Goal: Transaction & Acquisition: Purchase product/service

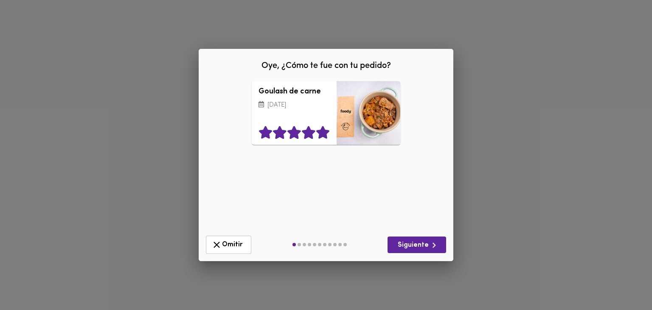
click at [323, 130] on icon at bounding box center [322, 132] width 13 height 13
click at [418, 246] on span "Siguiente" at bounding box center [416, 245] width 45 height 11
click at [326, 133] on icon at bounding box center [322, 132] width 13 height 13
click at [416, 241] on span "Siguiente" at bounding box center [416, 245] width 45 height 11
click at [323, 133] on icon at bounding box center [322, 132] width 13 height 13
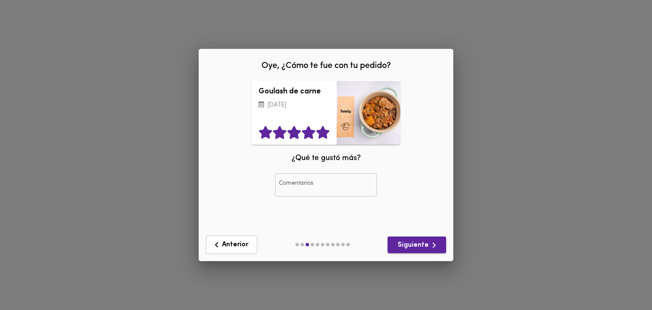
click at [413, 244] on span "Siguiente" at bounding box center [416, 245] width 45 height 11
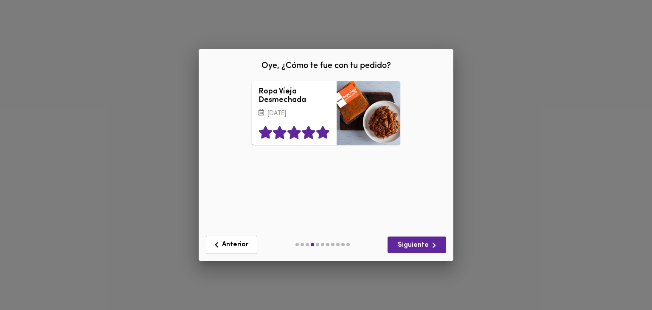
click at [326, 139] on icon at bounding box center [322, 132] width 13 height 13
click at [419, 248] on span "Siguiente" at bounding box center [416, 245] width 45 height 11
click at [327, 139] on icon at bounding box center [322, 132] width 13 height 13
click at [413, 246] on span "Siguiente" at bounding box center [416, 245] width 45 height 11
click at [325, 139] on icon at bounding box center [322, 132] width 13 height 13
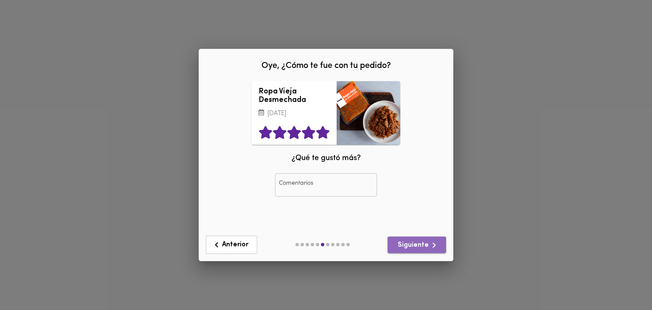
click at [419, 242] on span "Siguiente" at bounding box center [416, 245] width 45 height 11
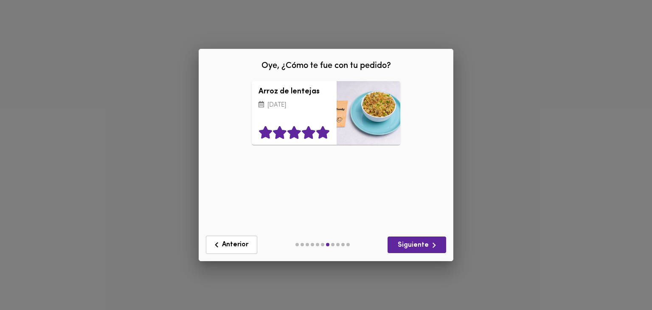
click at [324, 135] on icon at bounding box center [322, 132] width 13 height 13
click at [418, 247] on span "Siguiente" at bounding box center [416, 245] width 45 height 11
click at [323, 134] on icon at bounding box center [322, 132] width 13 height 13
click at [437, 243] on icon "button" at bounding box center [434, 245] width 11 height 11
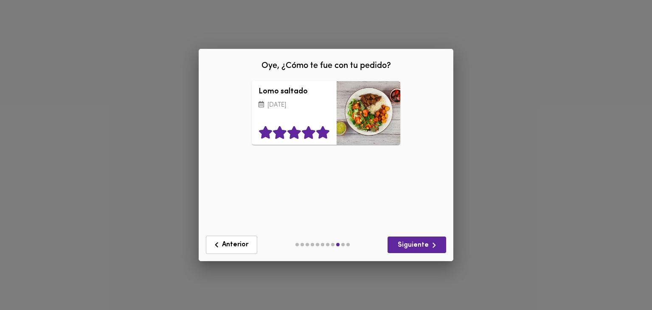
click at [321, 133] on icon at bounding box center [322, 132] width 13 height 13
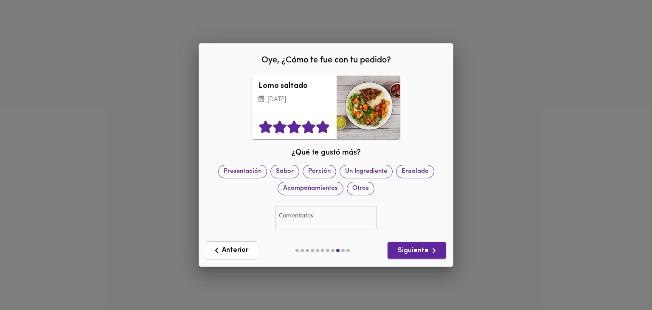
click at [424, 251] on span "Siguiente" at bounding box center [416, 250] width 45 height 11
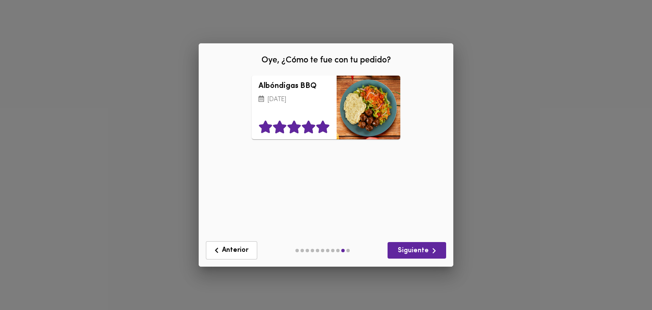
click at [326, 128] on icon at bounding box center [322, 127] width 13 height 13
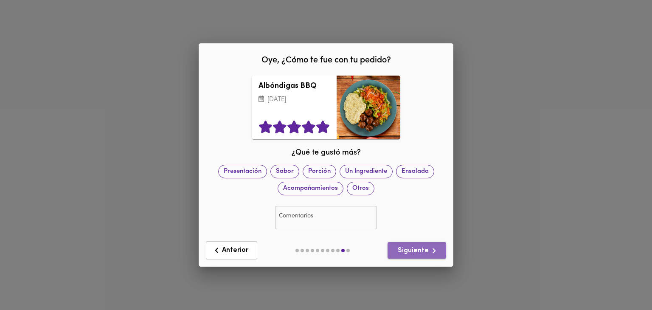
click at [431, 250] on icon "button" at bounding box center [434, 250] width 11 height 11
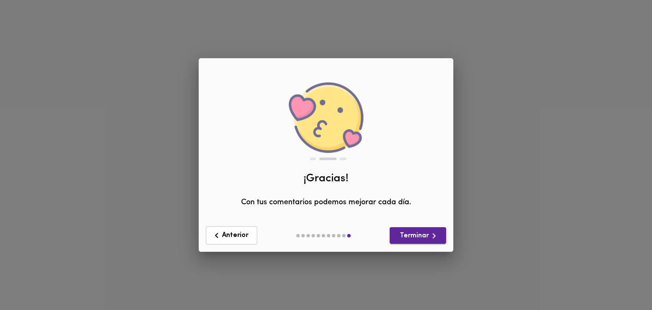
click at [431, 239] on icon "button" at bounding box center [434, 236] width 11 height 11
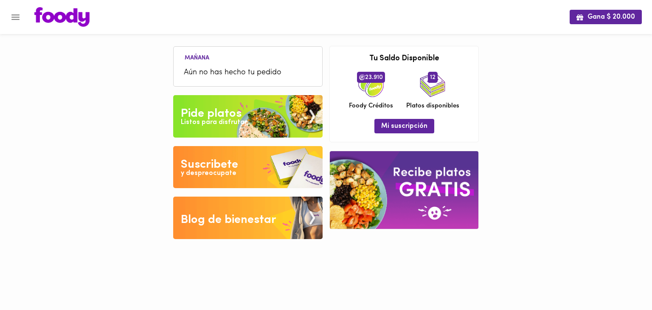
click at [20, 21] on icon "Menu" at bounding box center [15, 17] width 11 height 11
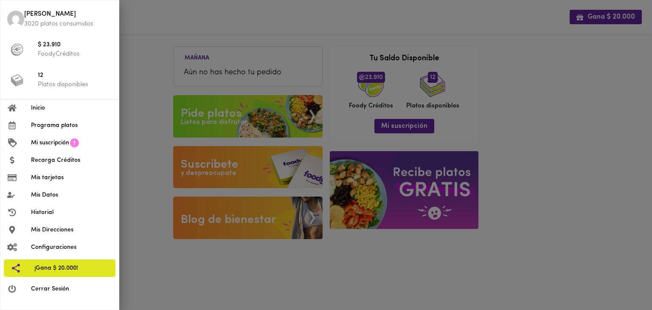
click at [67, 125] on span "Programa platos" at bounding box center [71, 125] width 81 height 9
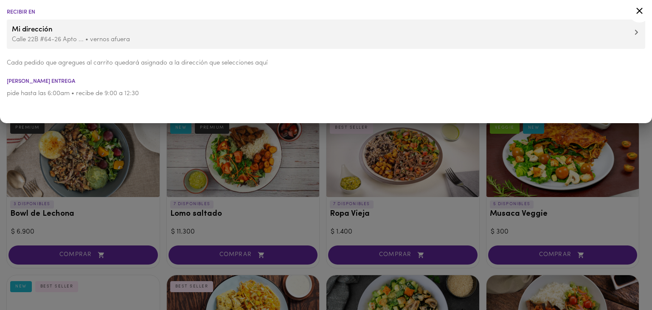
click at [325, 187] on div at bounding box center [326, 155] width 652 height 310
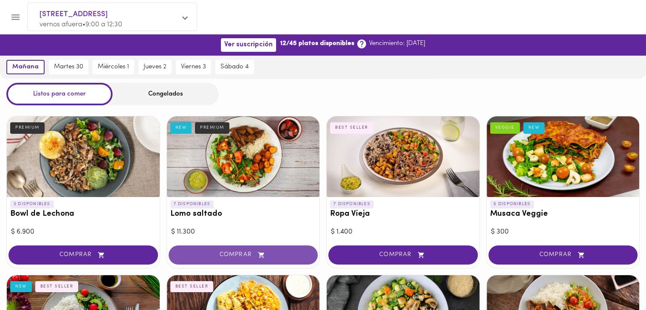
click at [265, 259] on button "COMPRAR" at bounding box center [243, 254] width 149 height 19
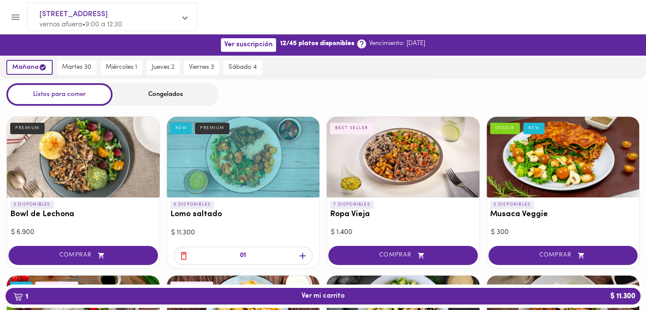
click at [304, 256] on icon "button" at bounding box center [302, 255] width 11 height 11
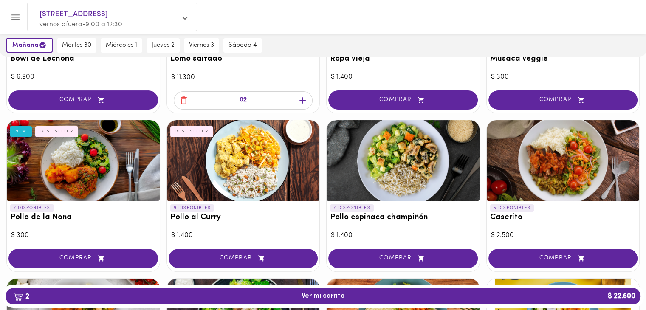
scroll to position [311, 0]
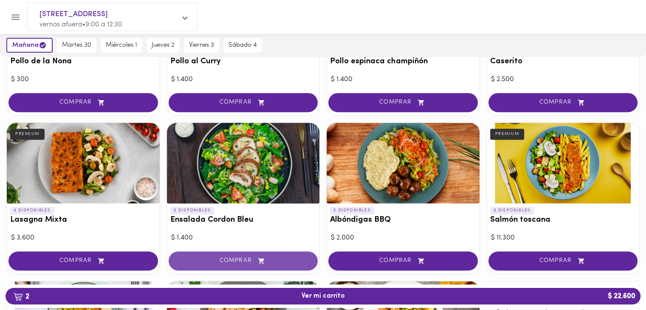
click at [258, 264] on button "COMPRAR" at bounding box center [243, 260] width 149 height 19
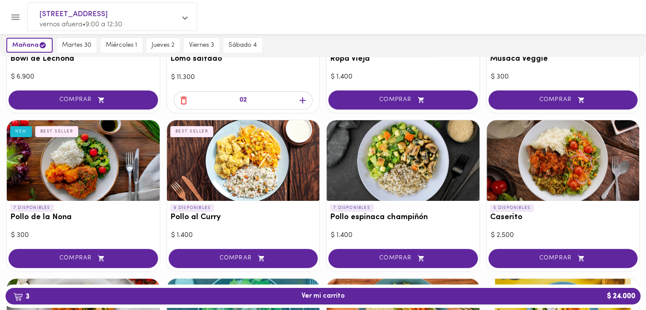
scroll to position [0, 0]
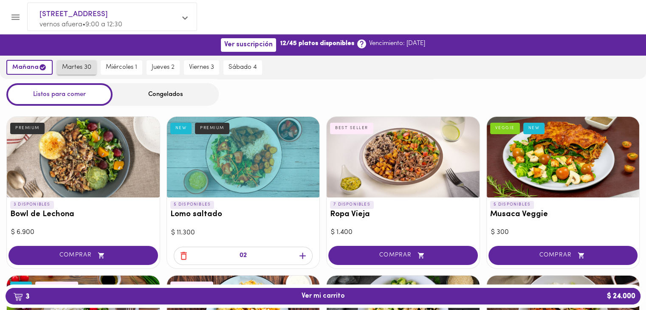
click at [82, 70] on span "martes 30" at bounding box center [76, 68] width 29 height 8
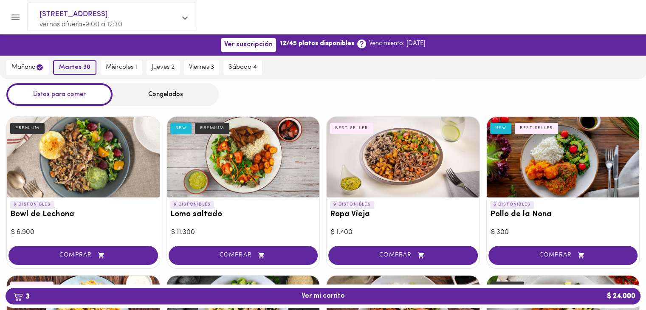
click at [83, 67] on span "martes 30" at bounding box center [74, 68] width 31 height 8
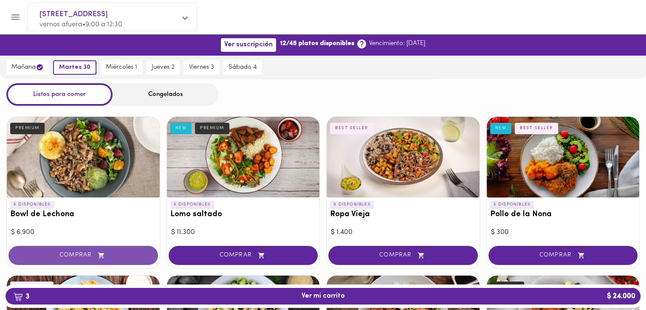
click at [76, 255] on span "COMPRAR" at bounding box center [83, 255] width 128 height 7
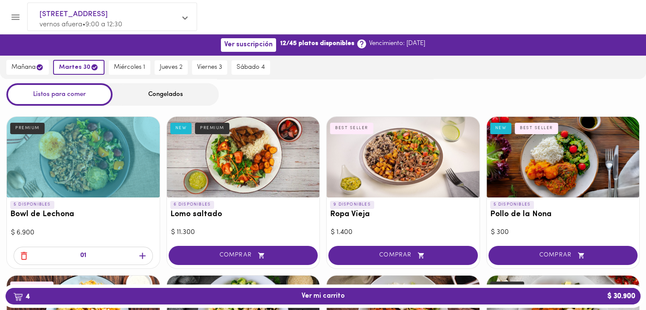
click at [141, 256] on icon "button" at bounding box center [142, 255] width 11 height 11
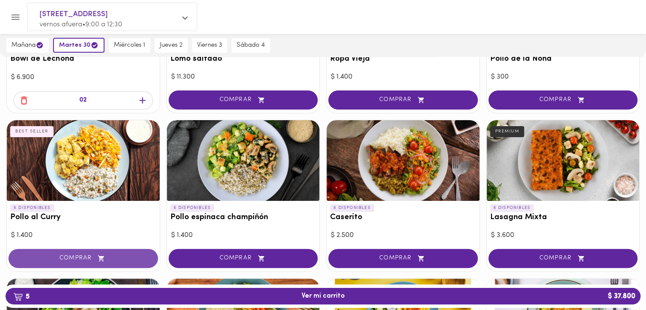
click at [115, 256] on span "COMPRAR" at bounding box center [83, 258] width 128 height 7
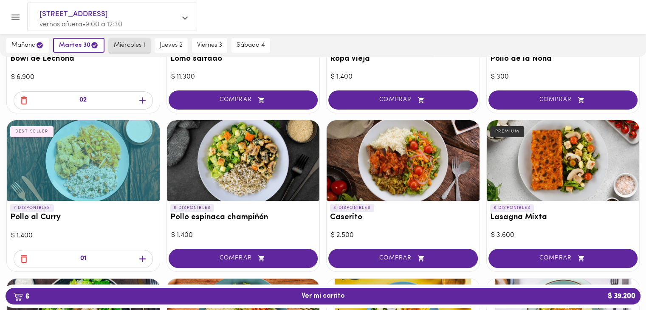
click at [119, 43] on span "miércoles 1" at bounding box center [129, 46] width 31 height 8
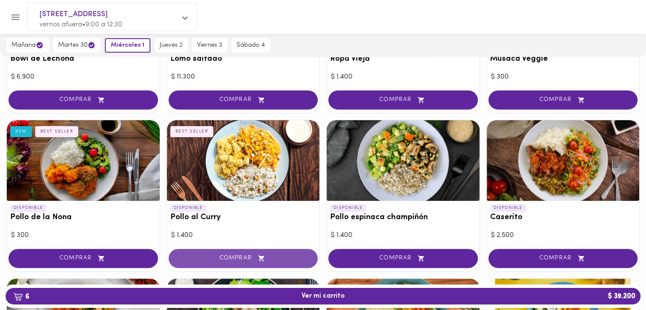
click at [217, 260] on span "COMPRAR" at bounding box center [243, 258] width 128 height 7
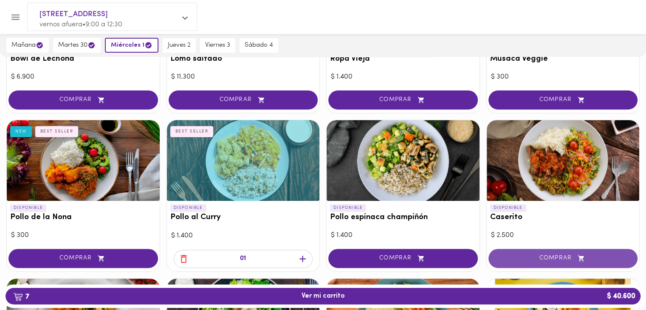
click at [554, 257] on span "COMPRAR" at bounding box center [563, 258] width 128 height 7
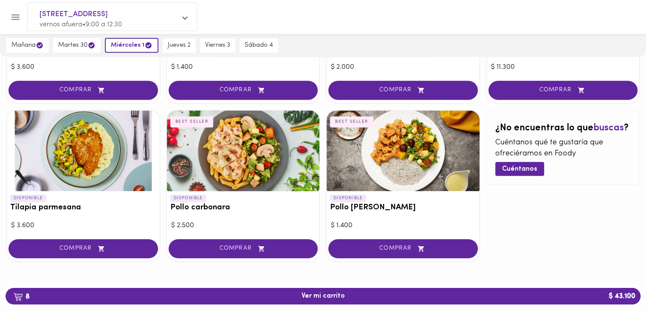
scroll to position [326, 0]
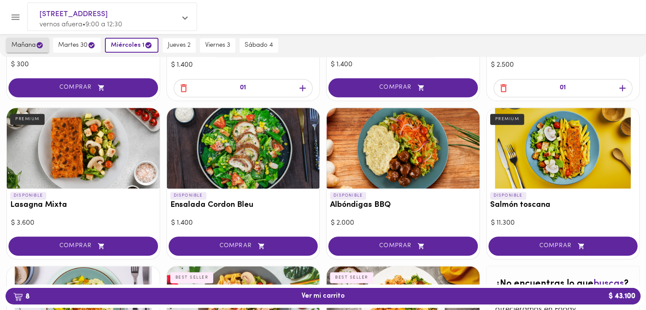
click at [37, 45] on span "mañana" at bounding box center [27, 45] width 32 height 8
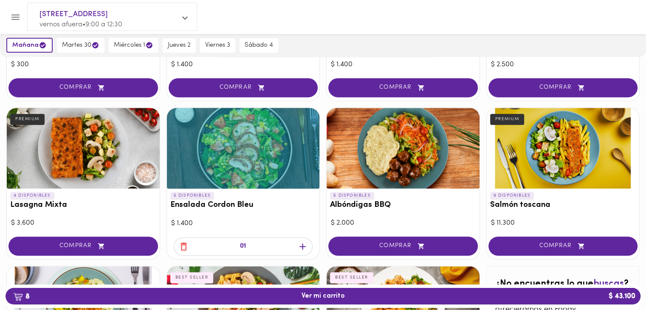
click at [183, 247] on icon "button" at bounding box center [183, 246] width 11 height 11
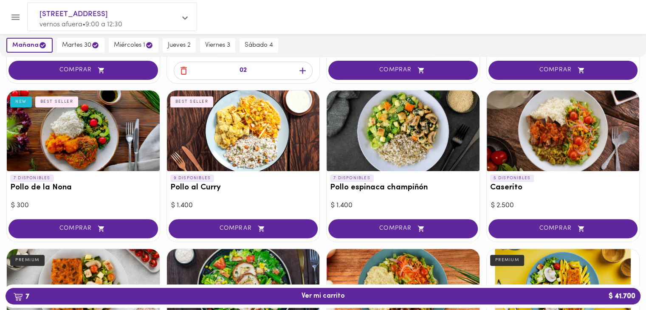
scroll to position [170, 0]
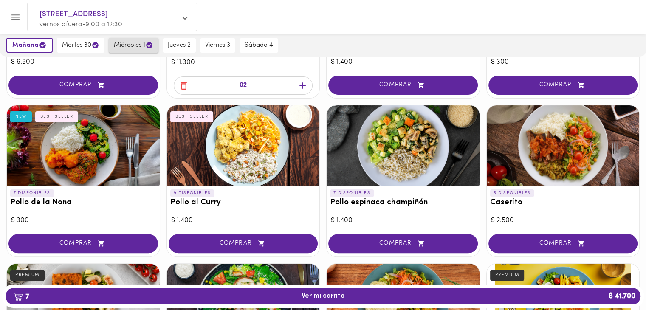
click at [136, 41] on span "miércoles 1" at bounding box center [133, 45] width 39 height 8
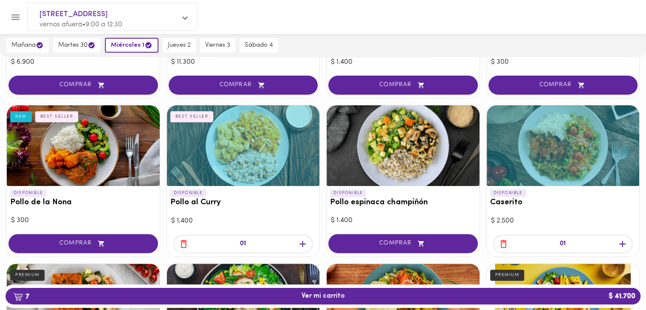
scroll to position [326, 0]
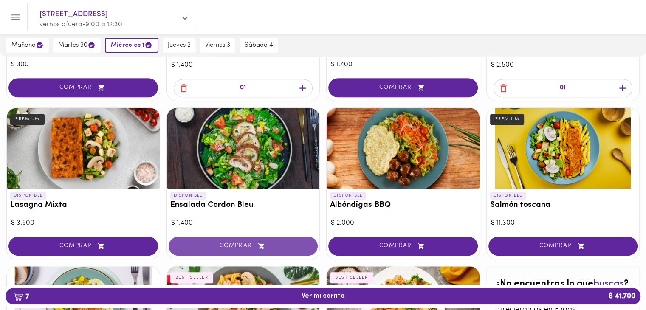
click at [251, 247] on span "COMPRAR" at bounding box center [243, 245] width 128 height 7
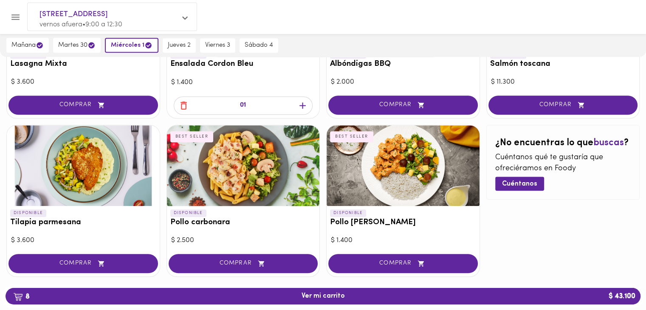
scroll to position [311, 0]
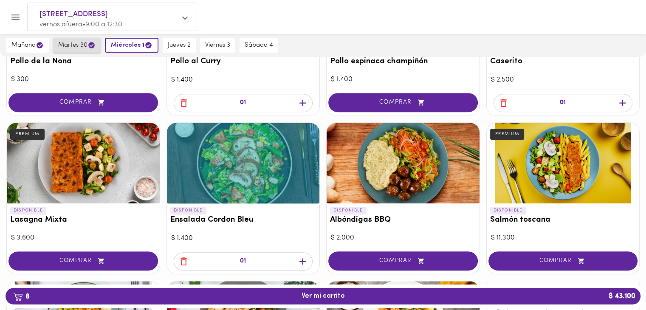
click at [63, 44] on span "martes 30" at bounding box center [76, 45] width 37 height 8
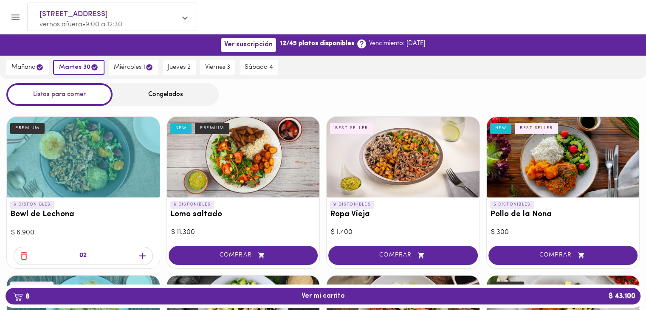
scroll to position [155, 0]
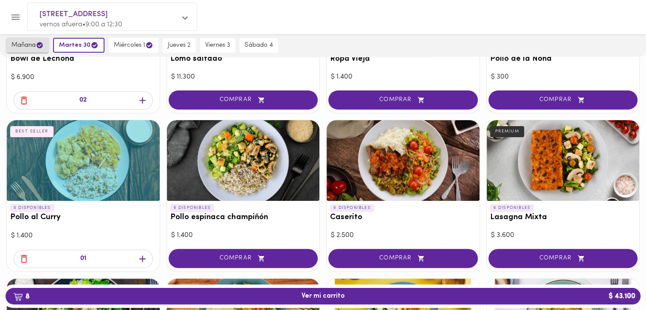
click at [28, 46] on span "mañana" at bounding box center [27, 45] width 32 height 8
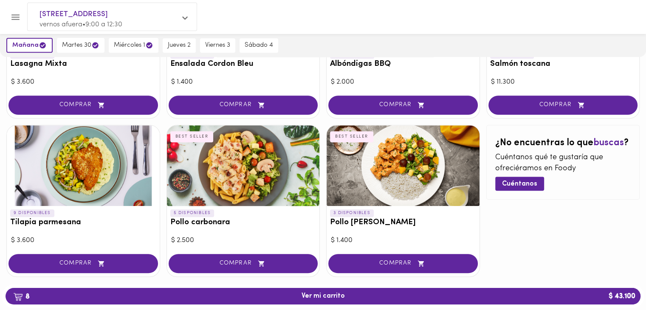
scroll to position [311, 0]
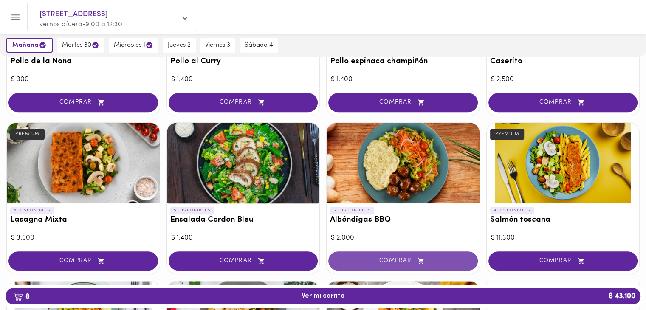
click at [376, 262] on span "COMPRAR" at bounding box center [403, 260] width 128 height 7
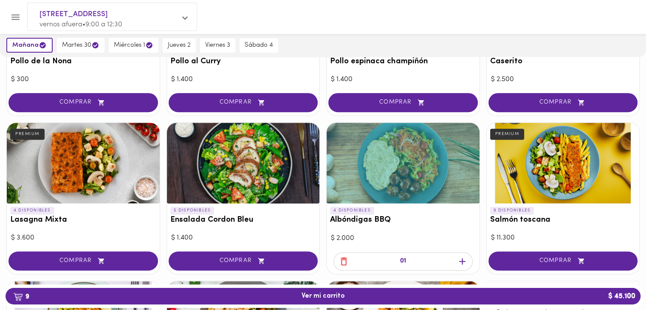
click at [344, 262] on icon "button" at bounding box center [343, 261] width 11 height 11
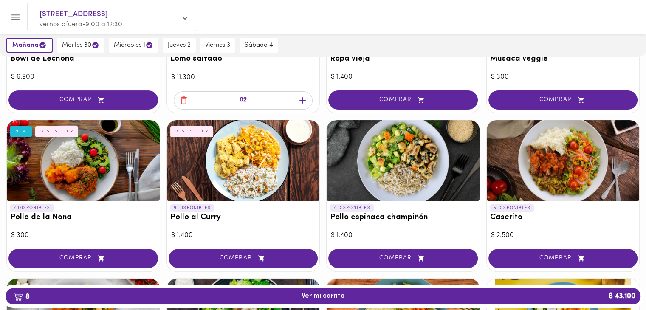
scroll to position [0, 0]
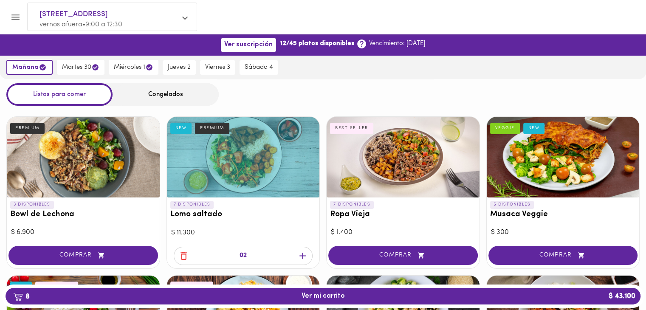
click at [301, 255] on icon "button" at bounding box center [302, 256] width 6 height 6
click at [183, 257] on icon "button" at bounding box center [183, 255] width 11 height 11
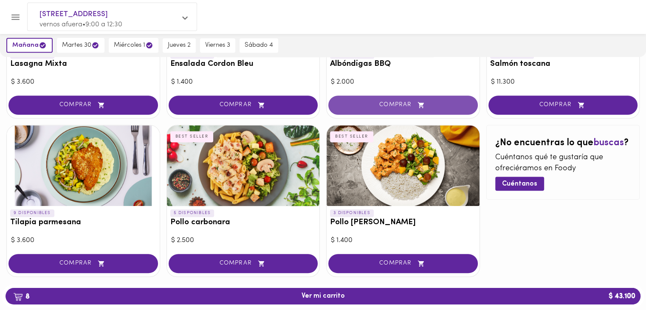
scroll to position [311, 0]
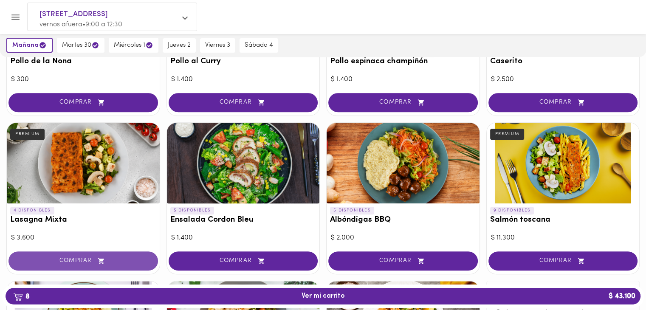
click at [85, 262] on span "COMPRAR" at bounding box center [83, 260] width 128 height 7
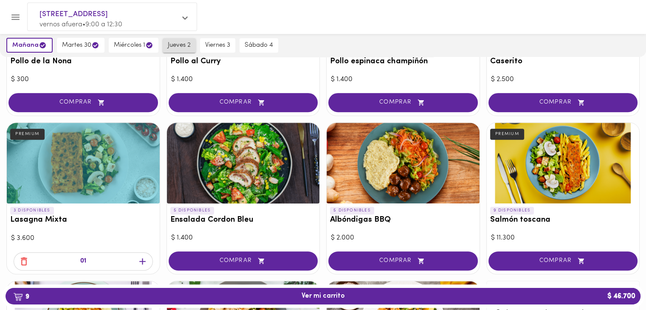
click at [184, 51] on button "jueves 2" at bounding box center [179, 45] width 33 height 14
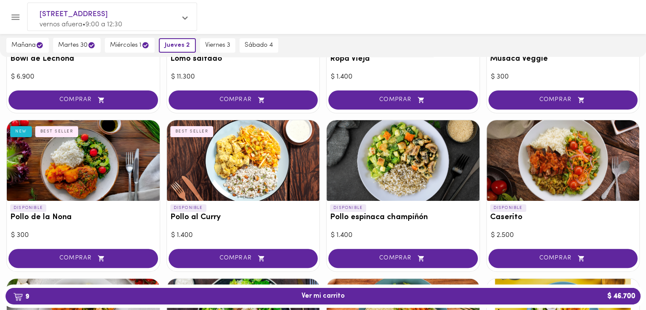
scroll to position [0, 0]
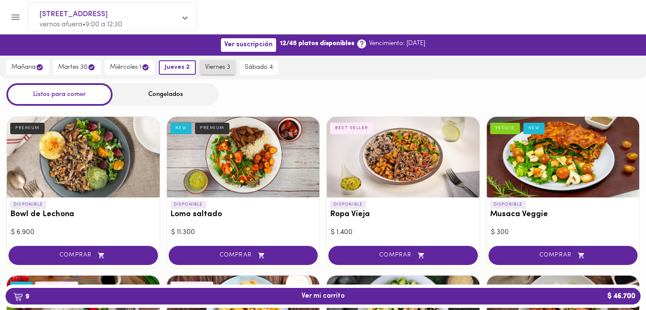
click at [219, 67] on span "viernes 3" at bounding box center [217, 68] width 25 height 8
click at [183, 68] on span "jueves 2" at bounding box center [175, 68] width 23 height 8
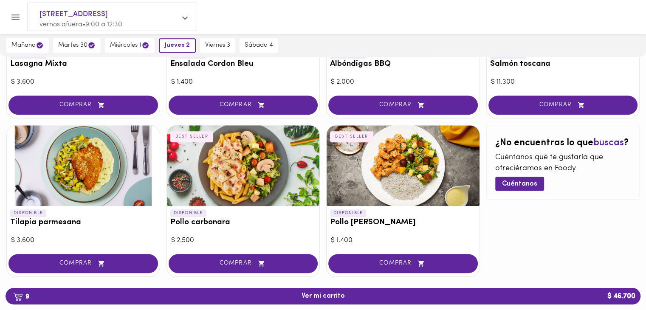
scroll to position [311, 0]
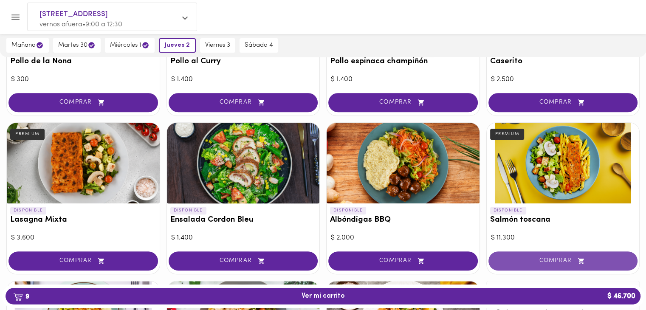
click at [567, 262] on span "COMPRAR" at bounding box center [563, 260] width 128 height 7
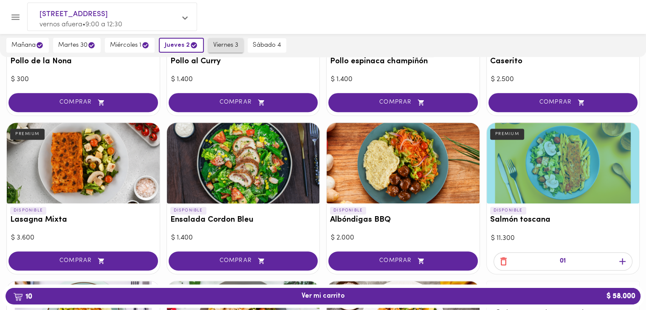
click at [236, 42] on span "viernes 3" at bounding box center [225, 46] width 25 height 8
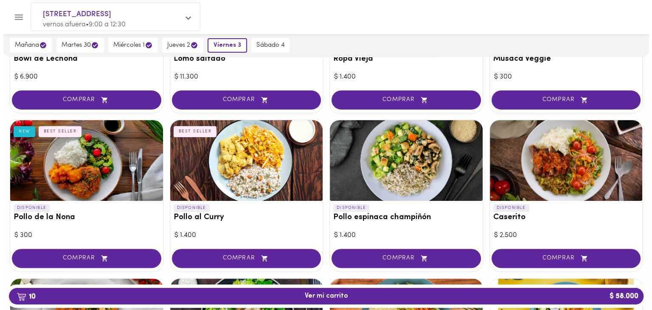
scroll to position [0, 0]
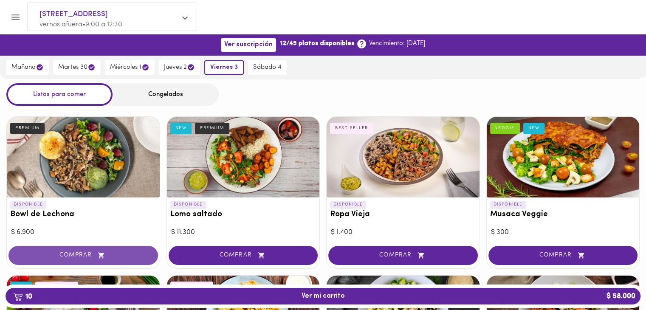
click at [77, 255] on span "COMPRAR" at bounding box center [83, 255] width 128 height 7
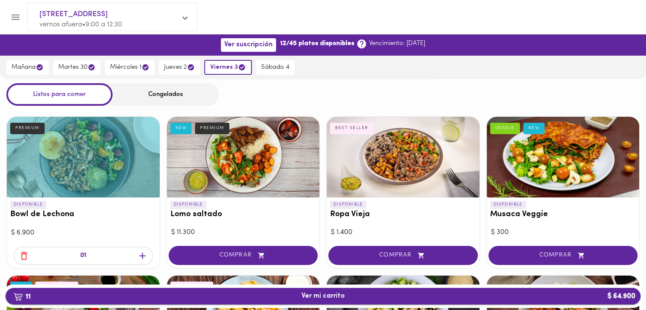
click at [203, 297] on span "11 Ver mi carrito $ 64.900" at bounding box center [322, 296] width 621 height 8
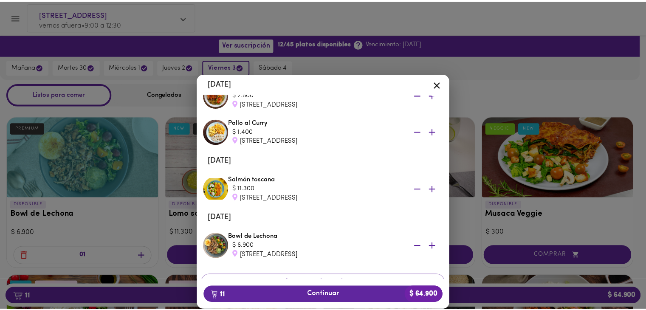
scroll to position [394, 0]
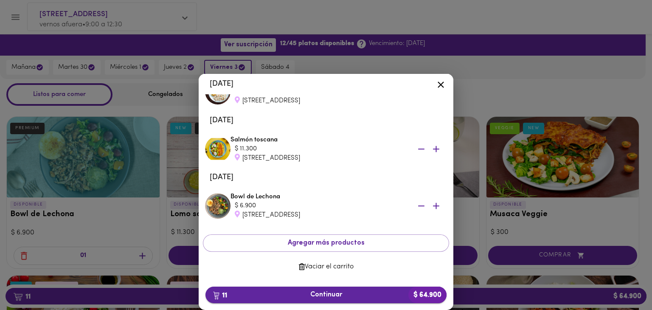
click at [307, 292] on span "11 Continuar $ 64.900" at bounding box center [326, 295] width 228 height 8
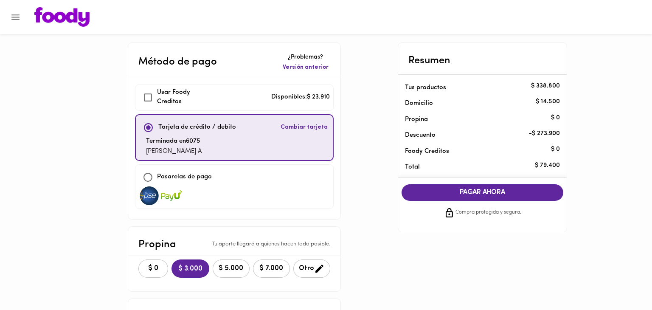
checkbox input "true"
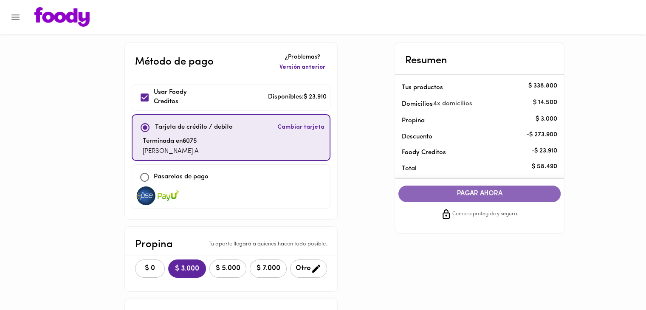
click at [501, 196] on span "PAGAR AHORA" at bounding box center [479, 194] width 145 height 8
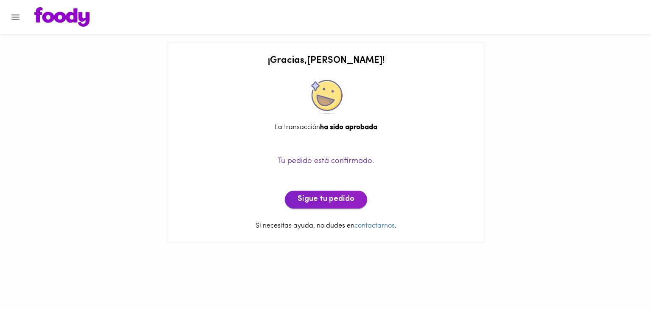
click at [332, 201] on span "Sigue tu pedido" at bounding box center [326, 199] width 57 height 9
